Goal: Task Accomplishment & Management: Manage account settings

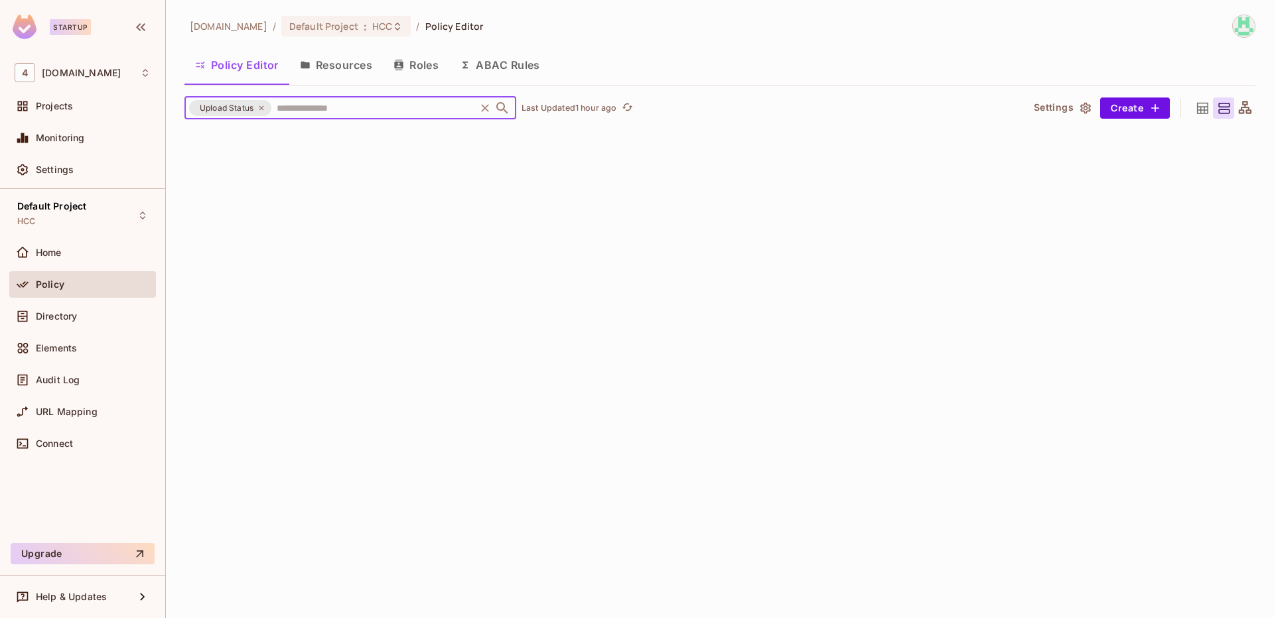
scroll to position [5097, 0]
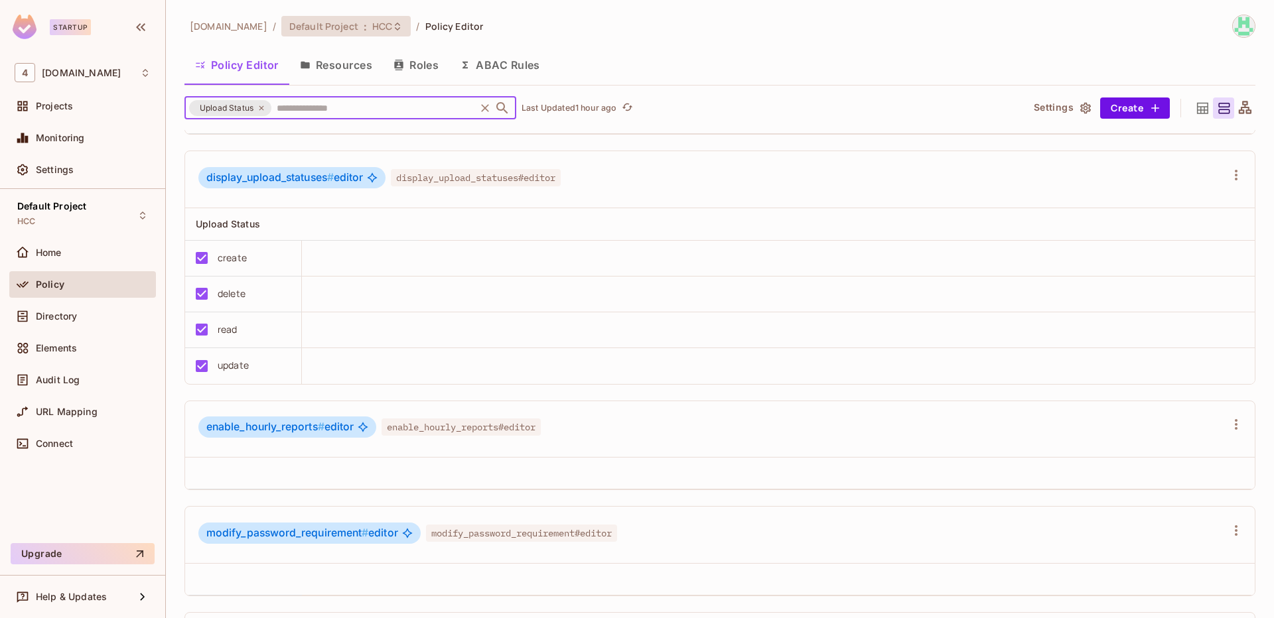
click at [308, 22] on span "Default Project" at bounding box center [323, 26] width 69 height 13
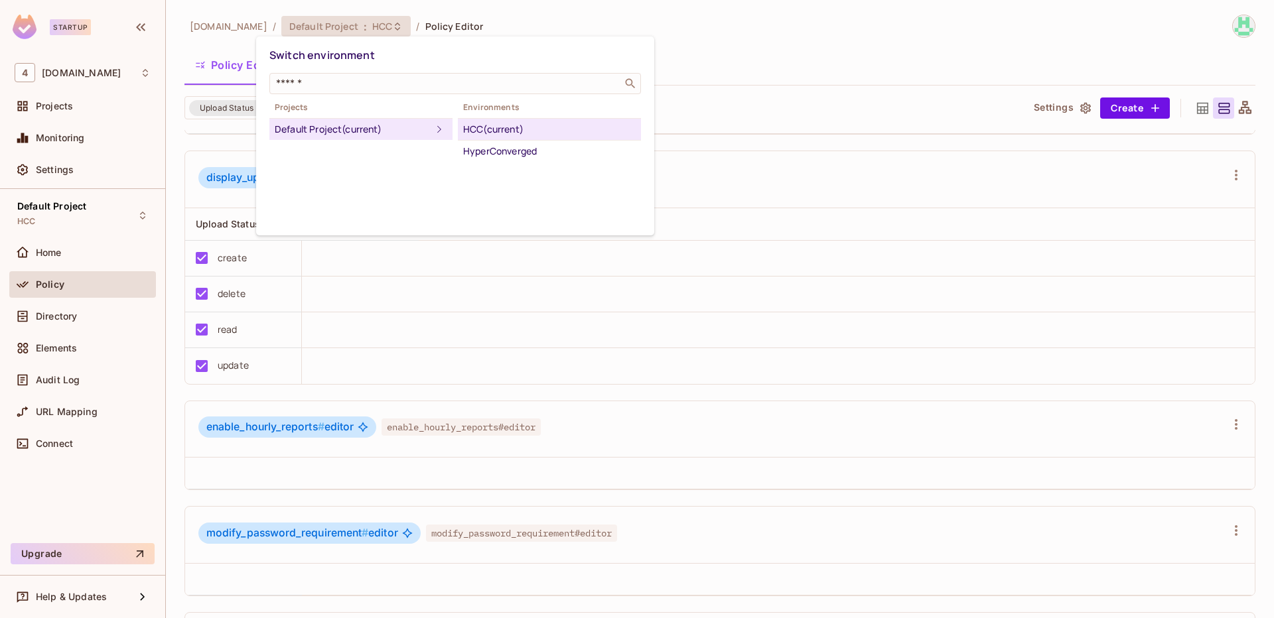
click at [504, 135] on div "HCC (current)" at bounding box center [549, 129] width 172 height 16
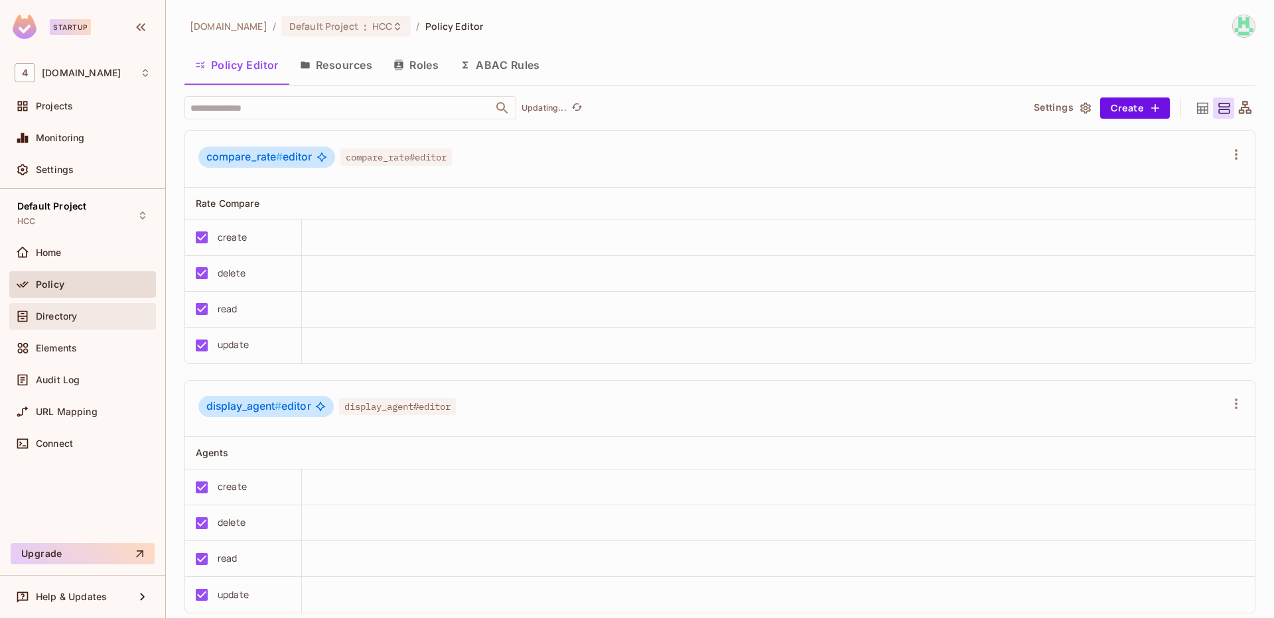
click at [96, 321] on div "Directory" at bounding box center [93, 316] width 115 height 11
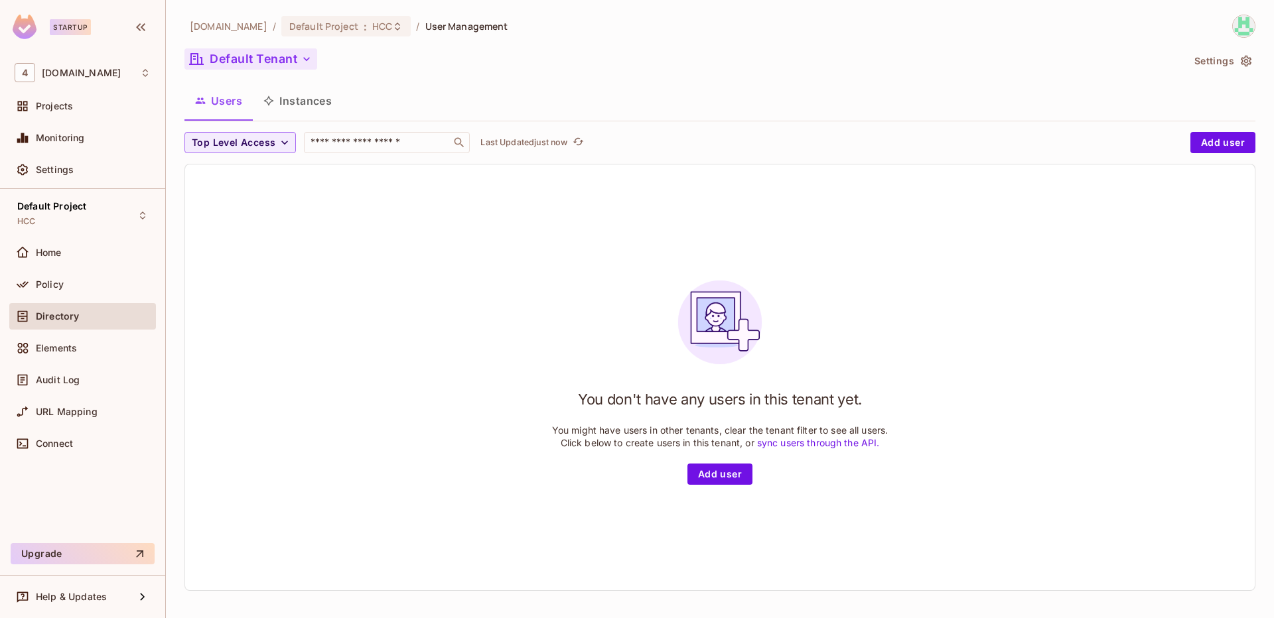
click at [306, 59] on icon "button" at bounding box center [306, 58] width 13 height 13
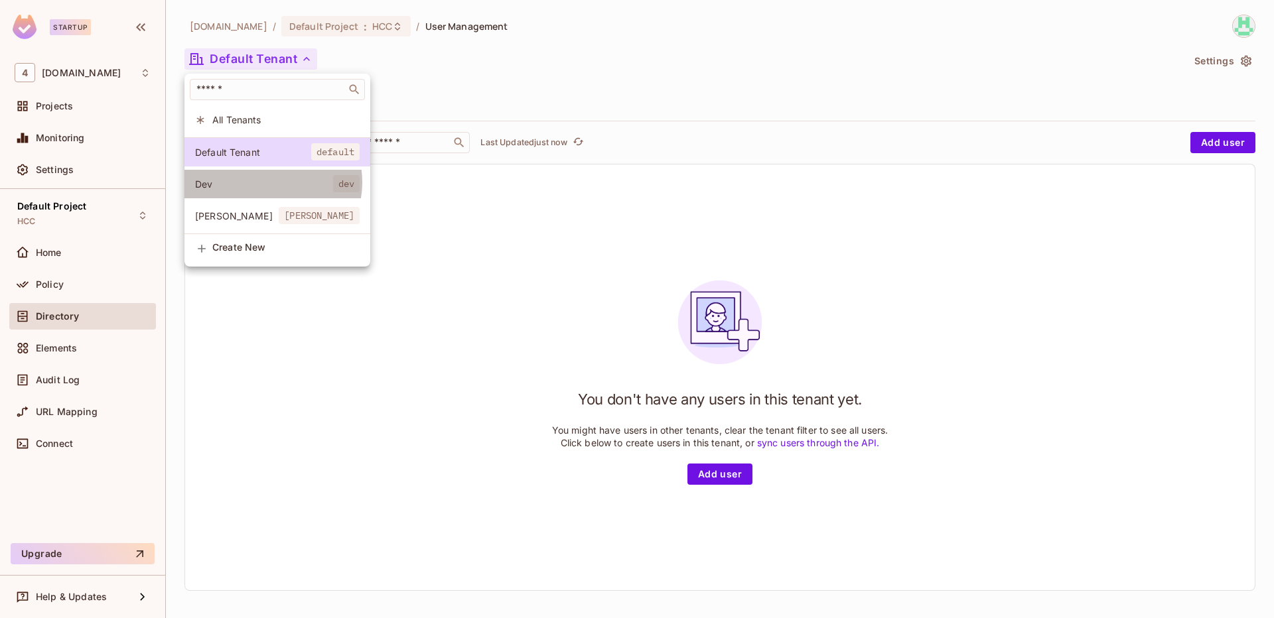
click at [268, 182] on span "Dev" at bounding box center [264, 184] width 138 height 13
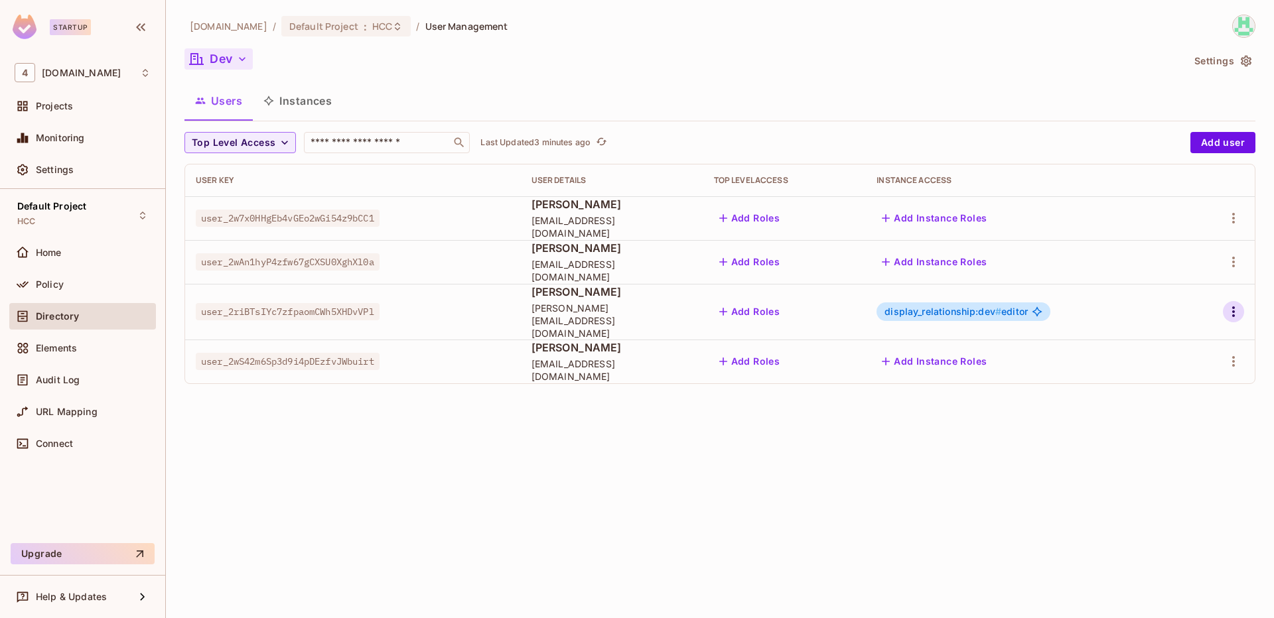
click at [1233, 311] on icon "button" at bounding box center [1233, 311] width 3 height 11
click at [1191, 340] on li "Edit" at bounding box center [1175, 336] width 117 height 29
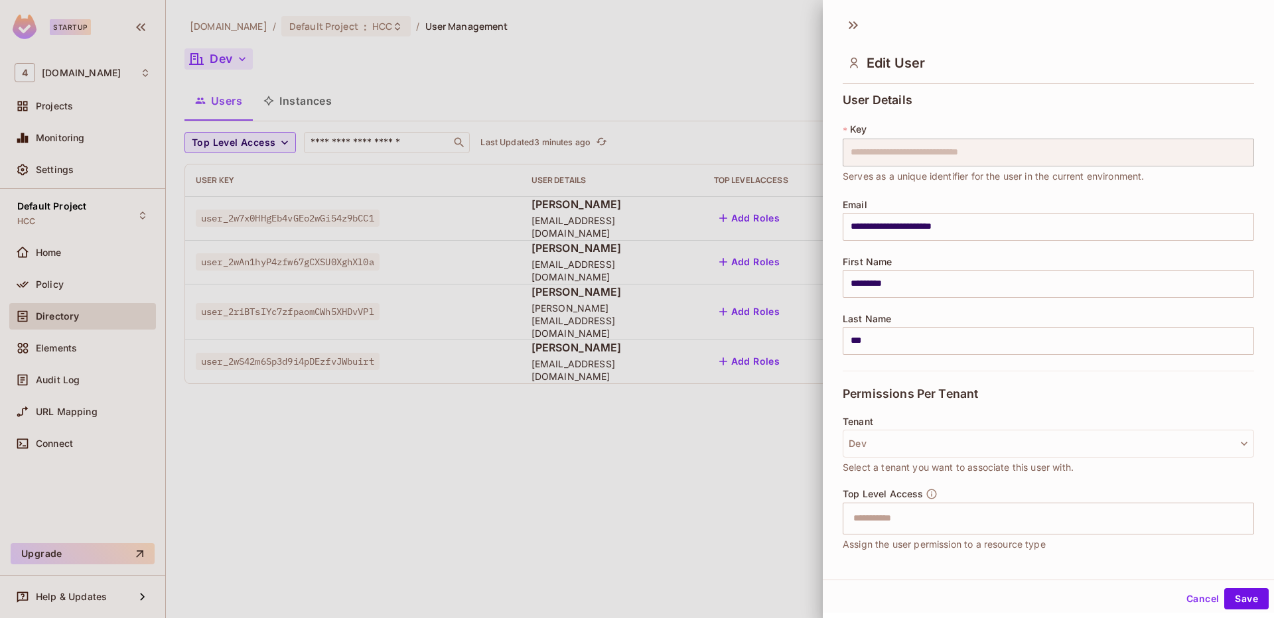
scroll to position [126, 0]
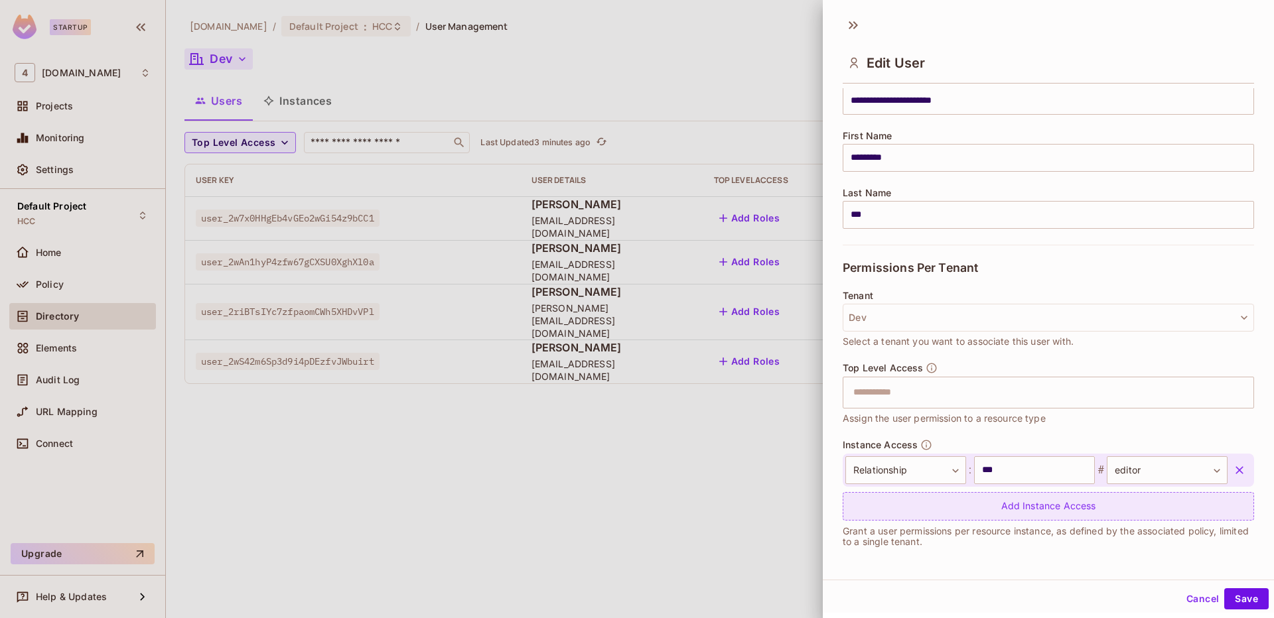
click at [981, 511] on div "Add Instance Access" at bounding box center [1047, 506] width 411 height 29
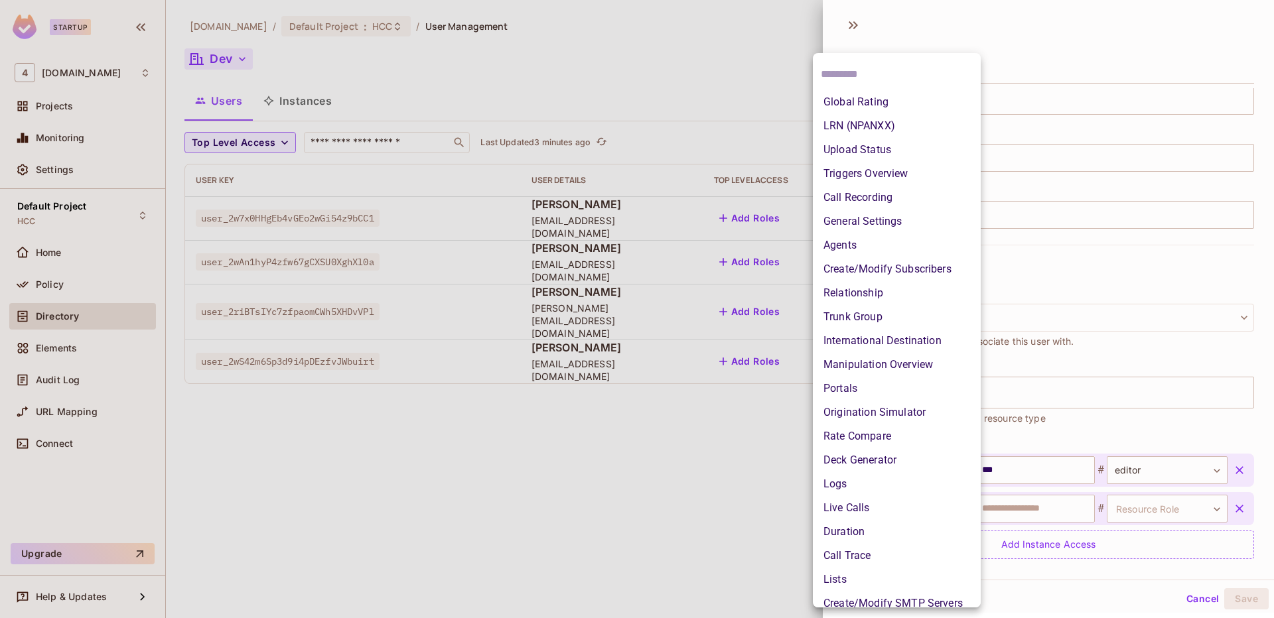
click at [929, 510] on body "**********" at bounding box center [637, 309] width 1274 height 618
click at [929, 510] on li "Live Calls" at bounding box center [897, 508] width 168 height 24
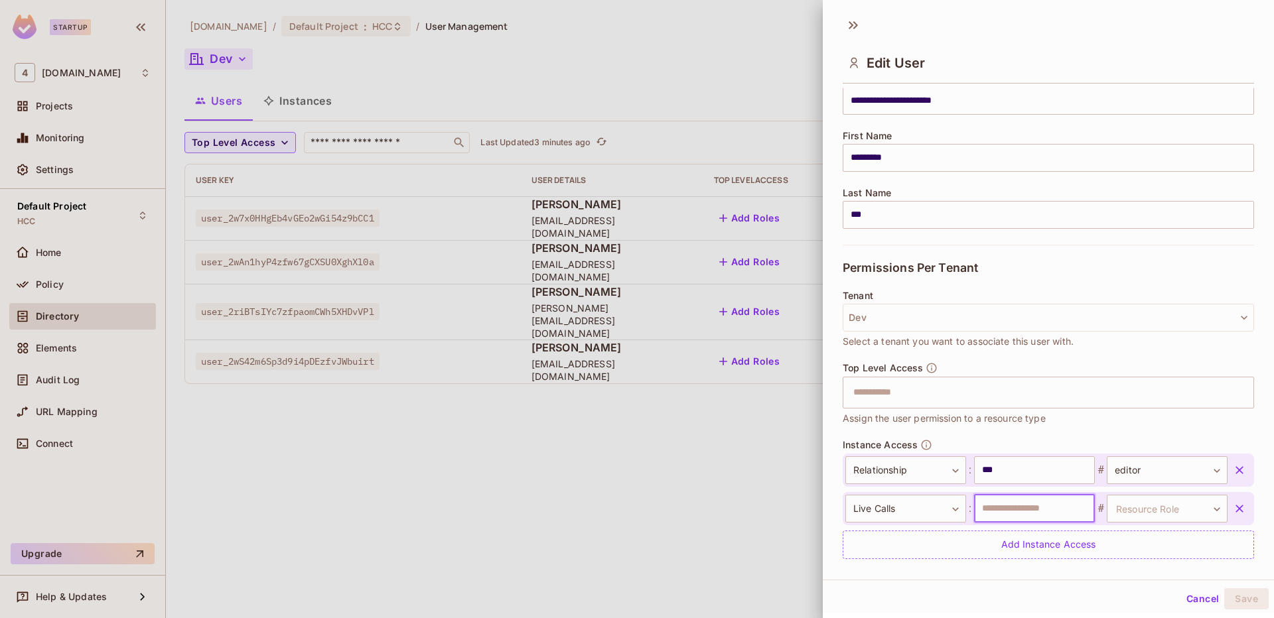
click at [998, 509] on input "text" at bounding box center [1034, 509] width 121 height 28
type input "***"
click at [1160, 516] on body "**********" at bounding box center [637, 309] width 1274 height 618
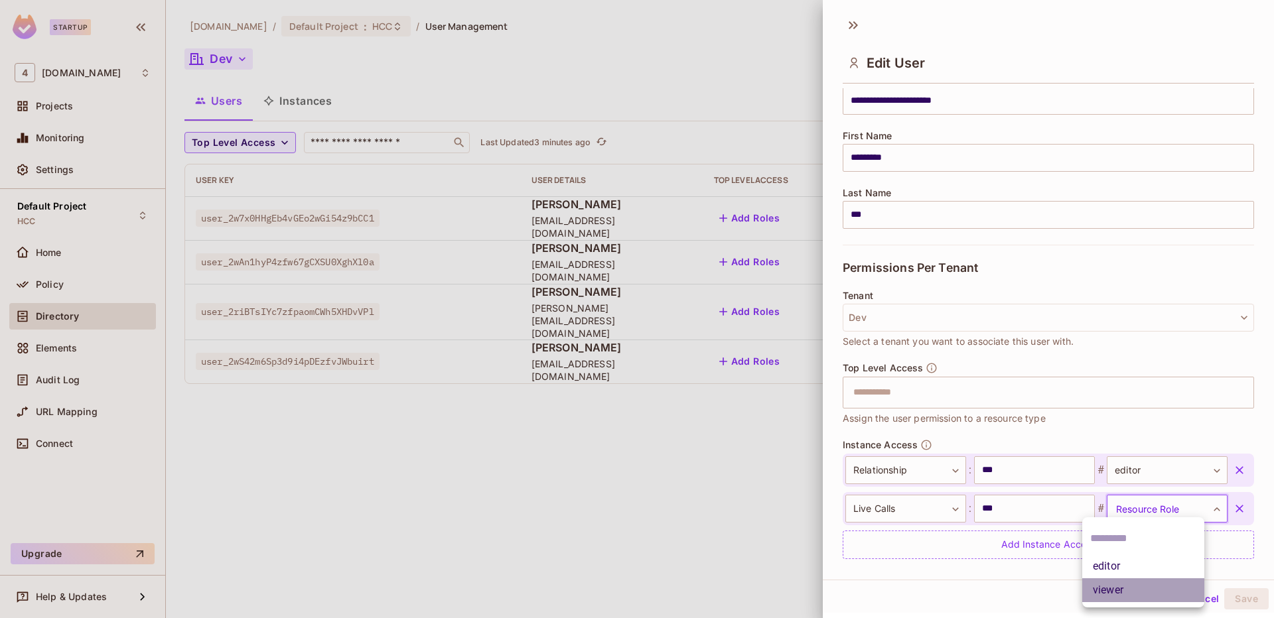
click at [1137, 594] on li "viewer" at bounding box center [1143, 590] width 122 height 24
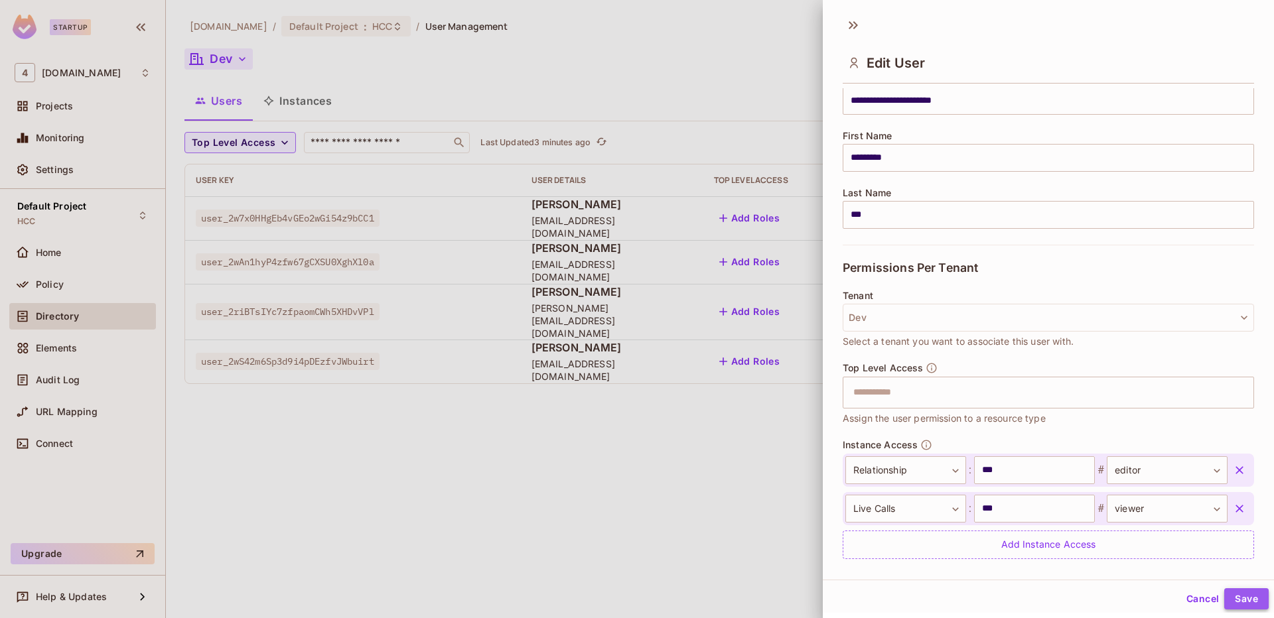
click at [1237, 609] on button "Save" at bounding box center [1246, 598] width 44 height 21
